Goal: Information Seeking & Learning: Learn about a topic

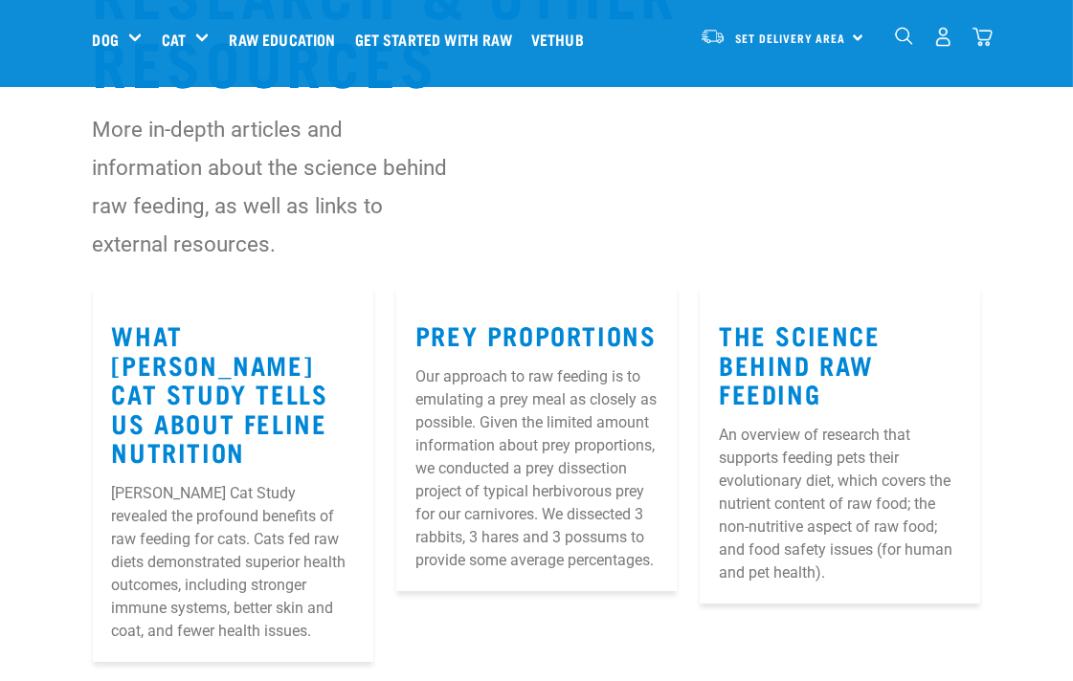
scroll to position [177, 0]
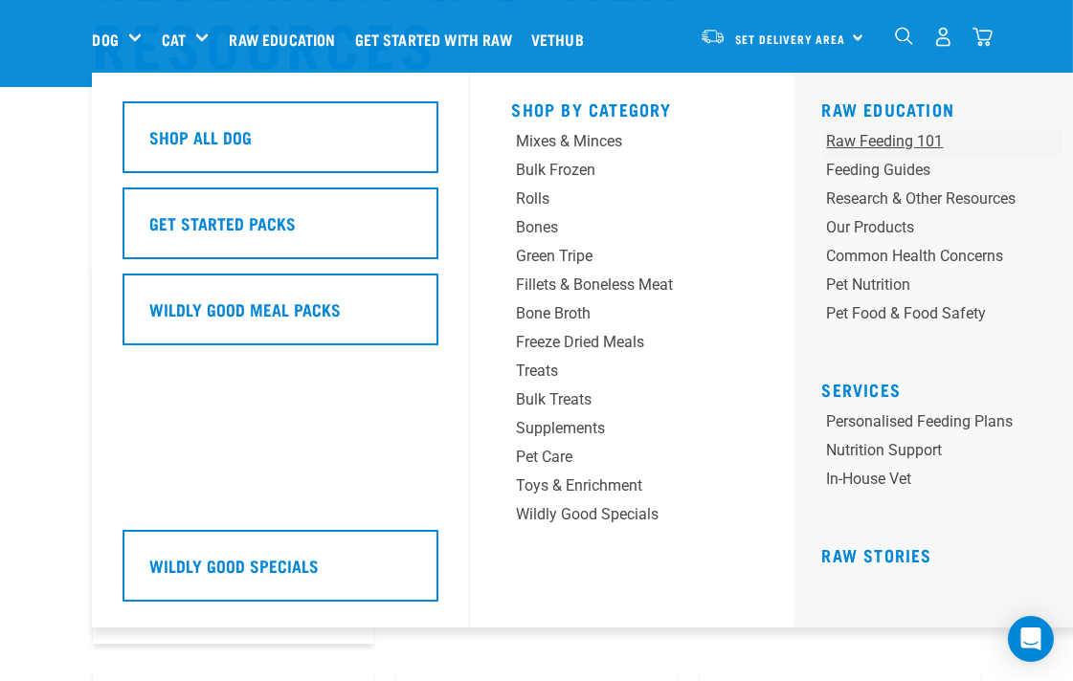
click at [891, 141] on div "Raw Feeding 101" at bounding box center [921, 141] width 189 height 23
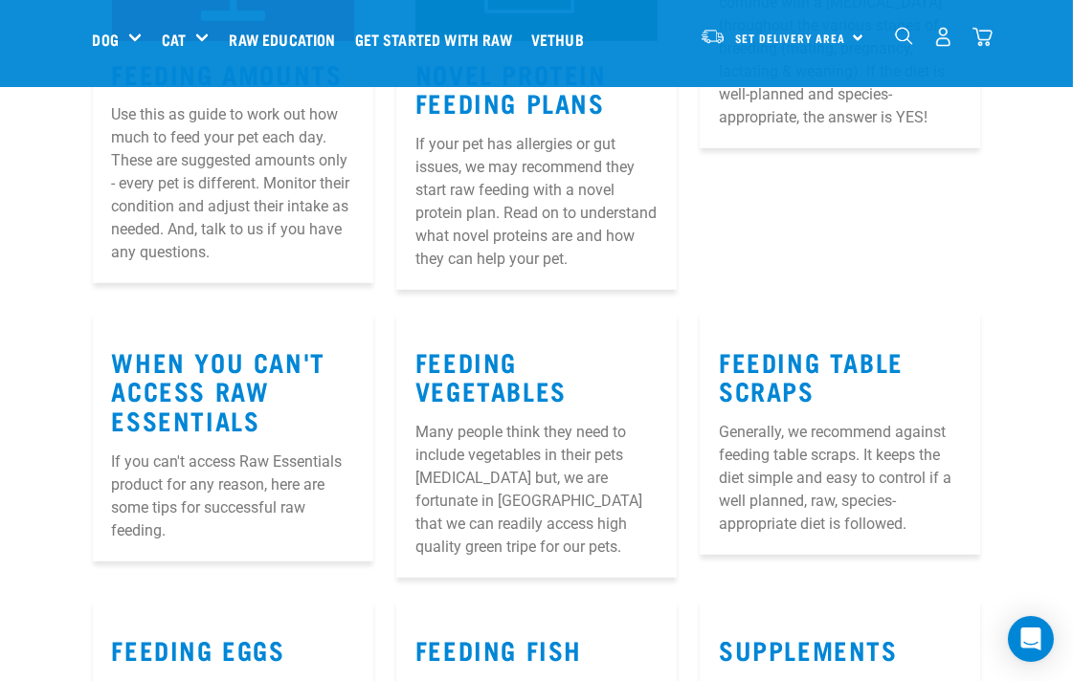
scroll to position [1417, 0]
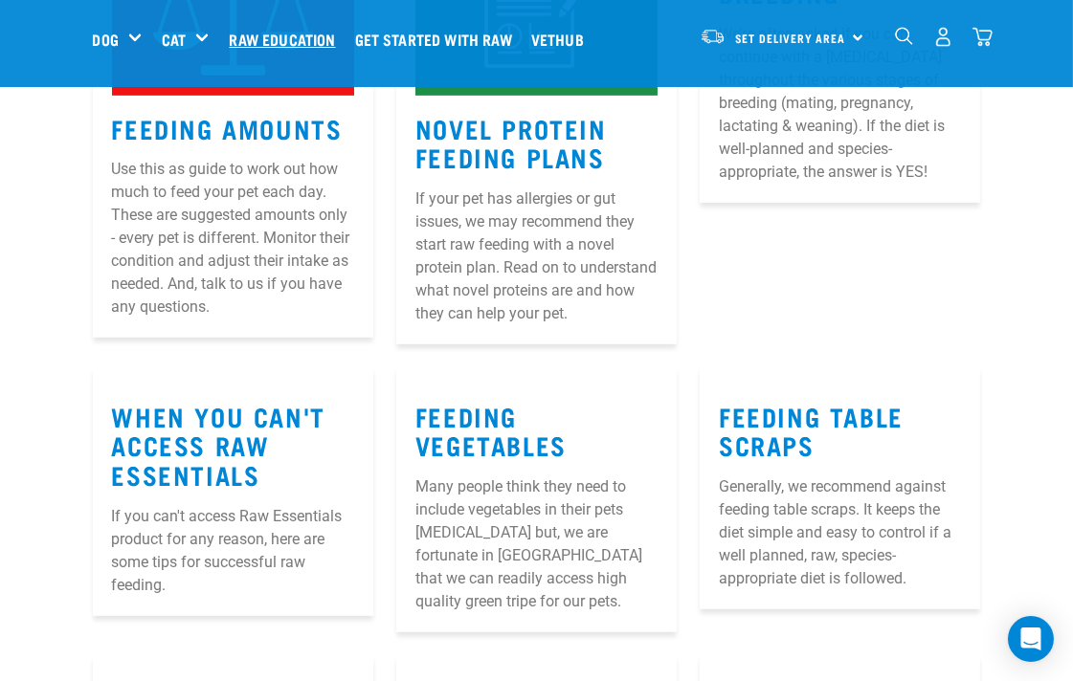
click at [285, 40] on link "Raw Education" at bounding box center [286, 39] width 125 height 77
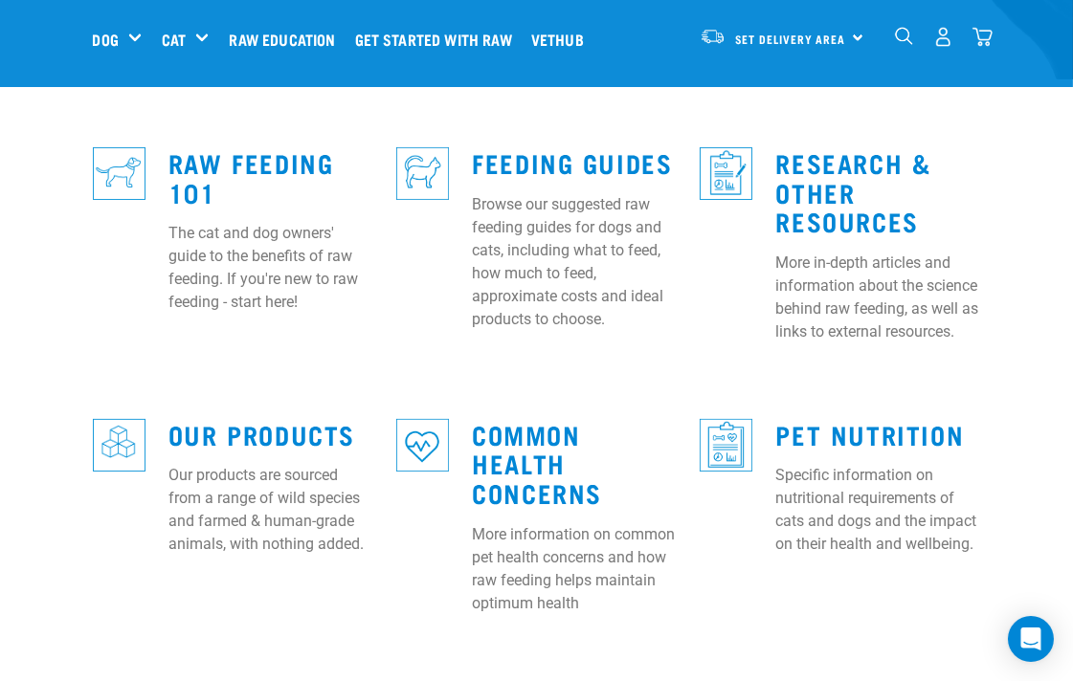
scroll to position [567, 0]
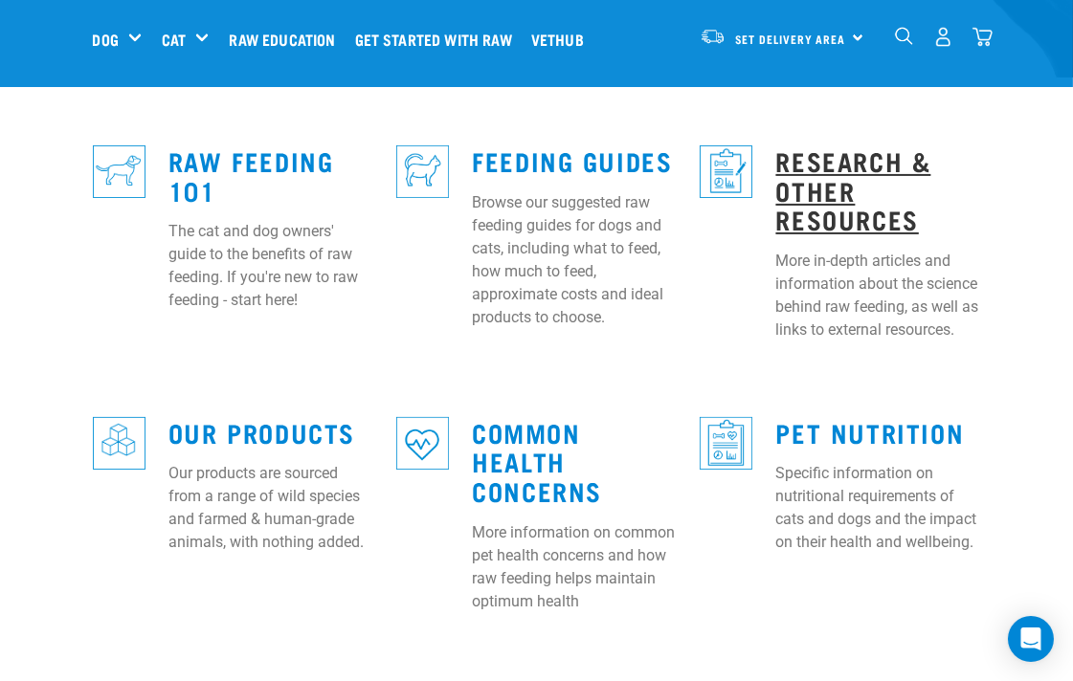
click at [820, 174] on link "Research & Other Resources" at bounding box center [852, 189] width 155 height 73
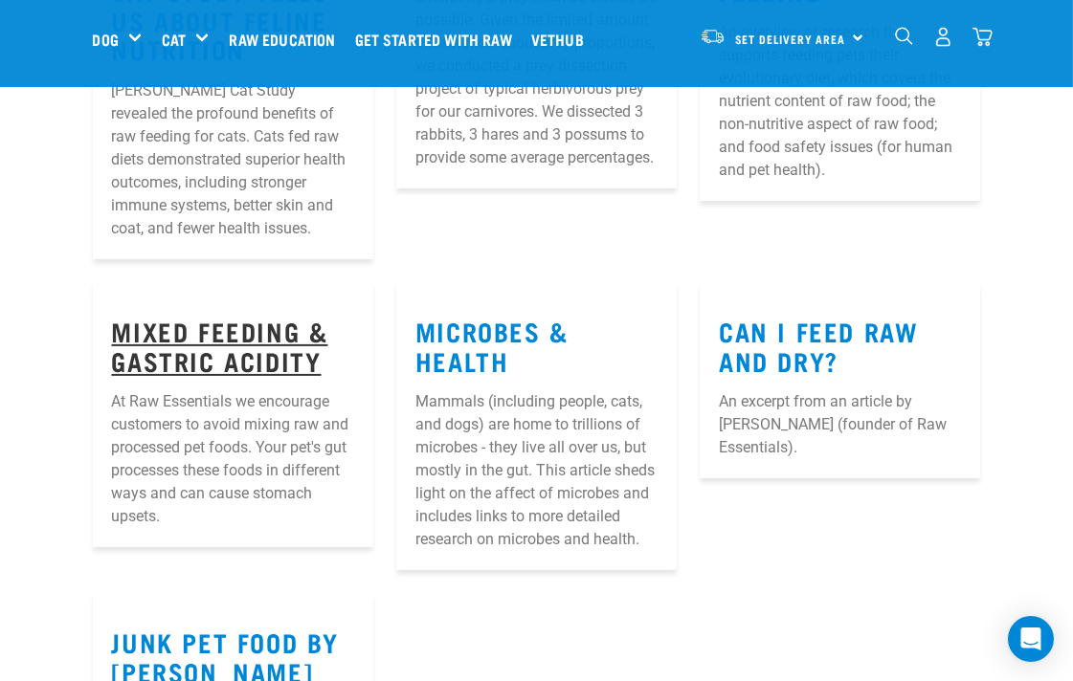
scroll to position [567, 0]
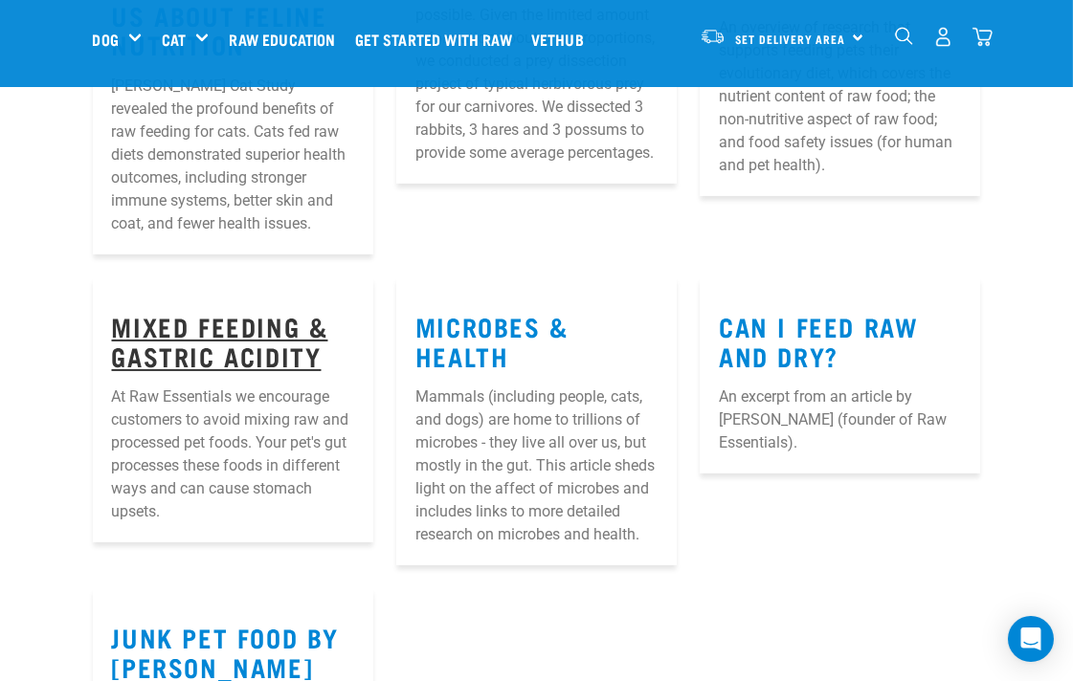
click at [189, 325] on link "Mixed Feeding & Gastric Acidity" at bounding box center [220, 341] width 216 height 44
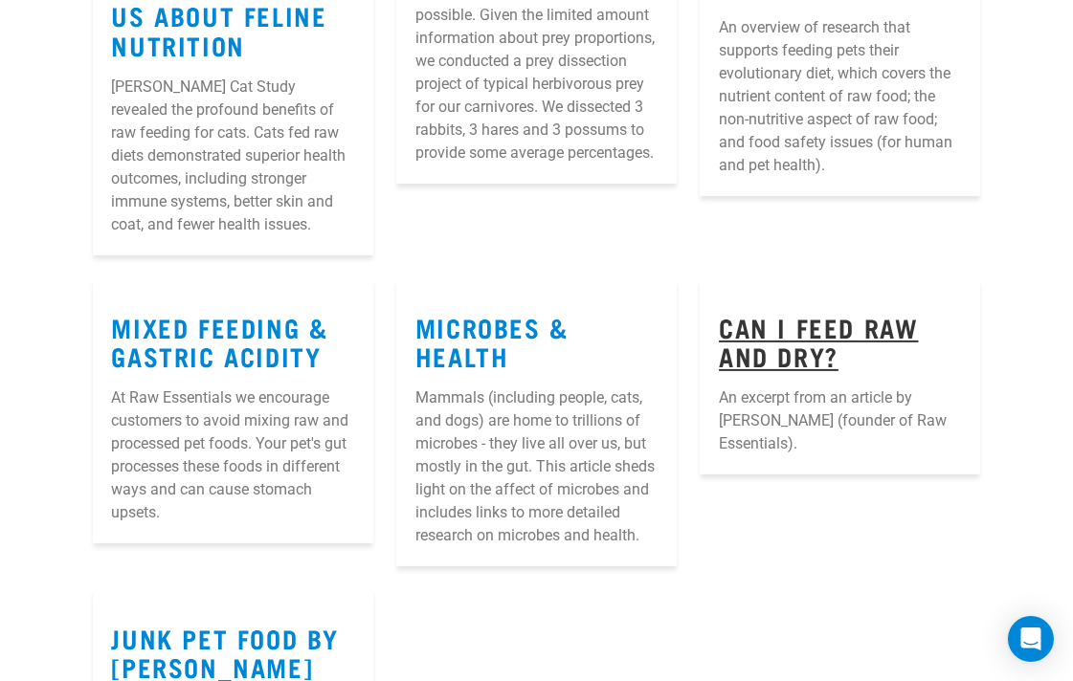
click at [750, 320] on link "Can I Feed Raw and Dry?" at bounding box center [818, 342] width 199 height 44
